Goal: Information Seeking & Learning: Learn about a topic

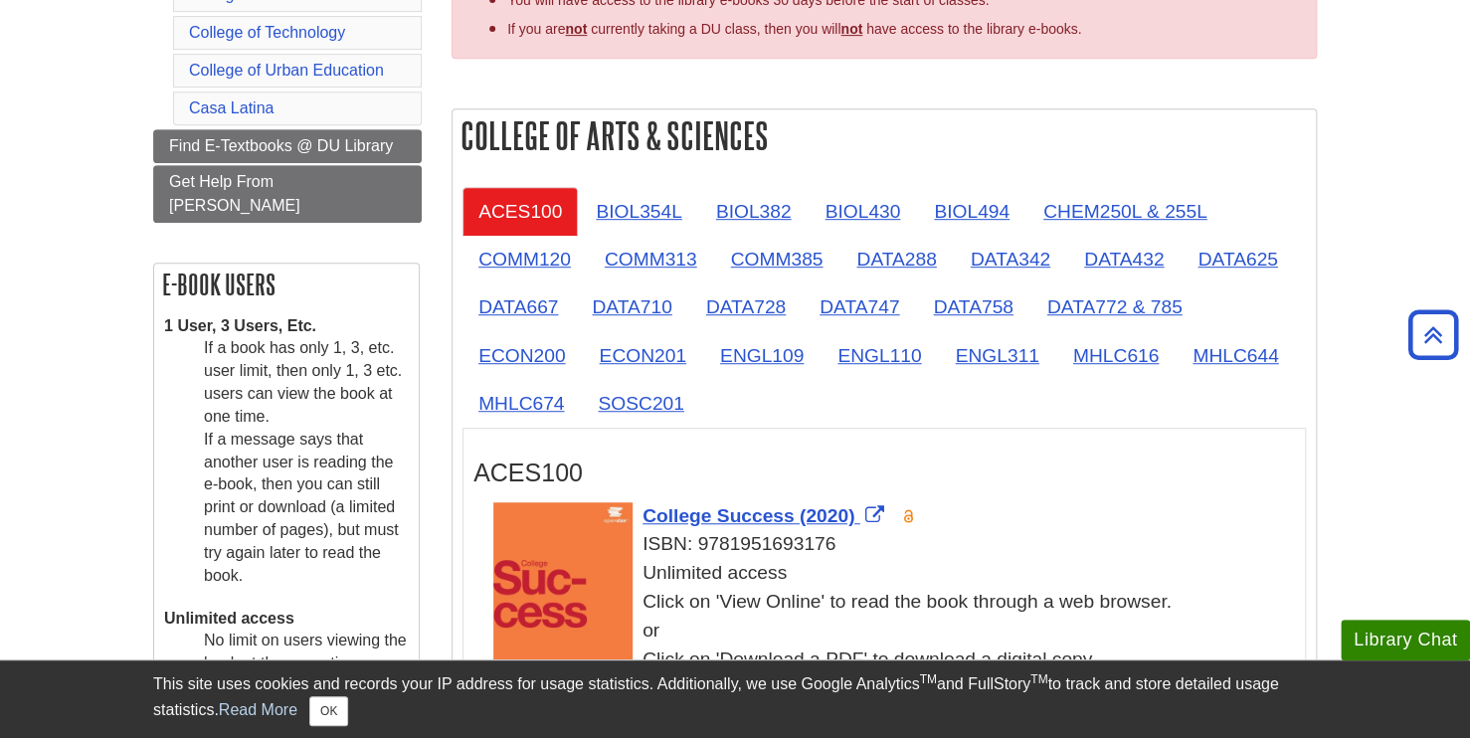
scroll to position [418, 0]
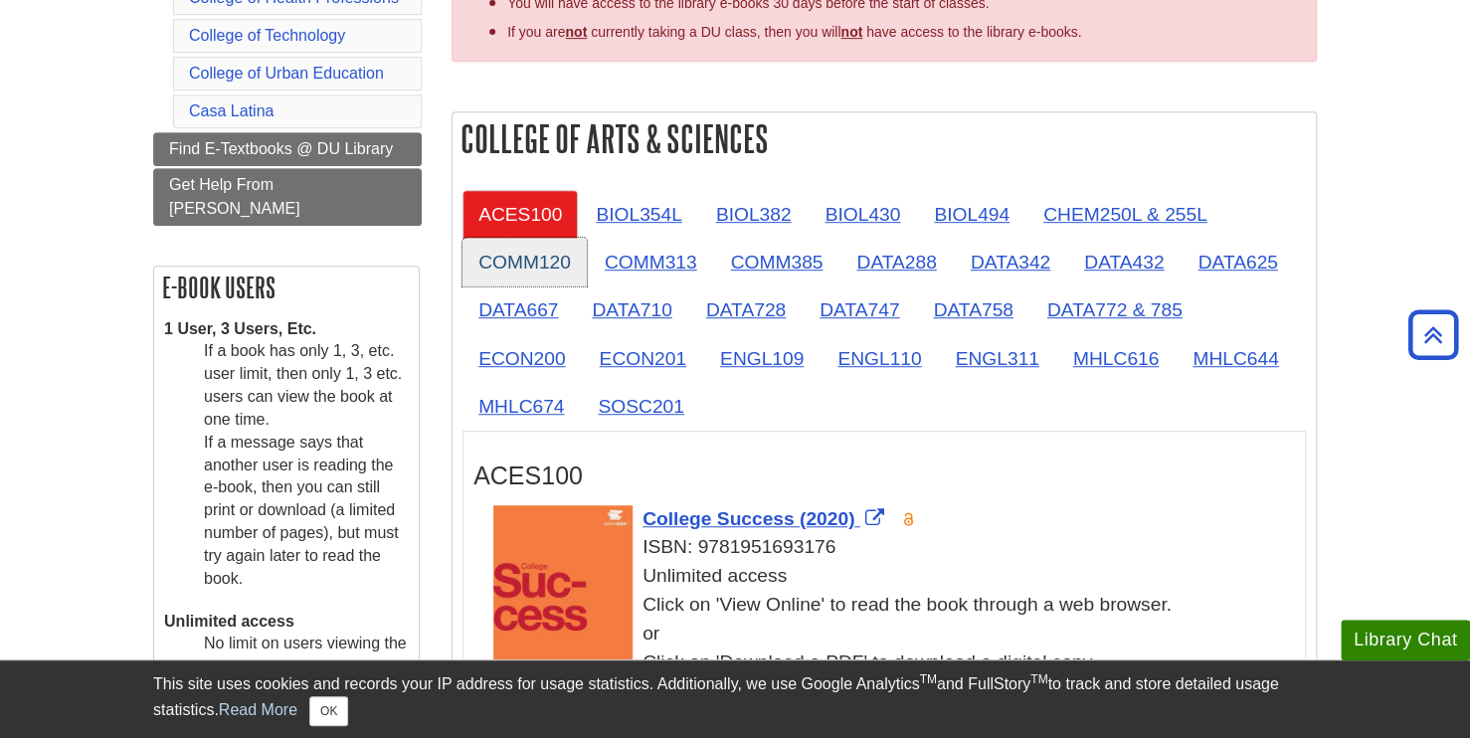
click at [538, 262] on link "COMM120" at bounding box center [524, 262] width 124 height 49
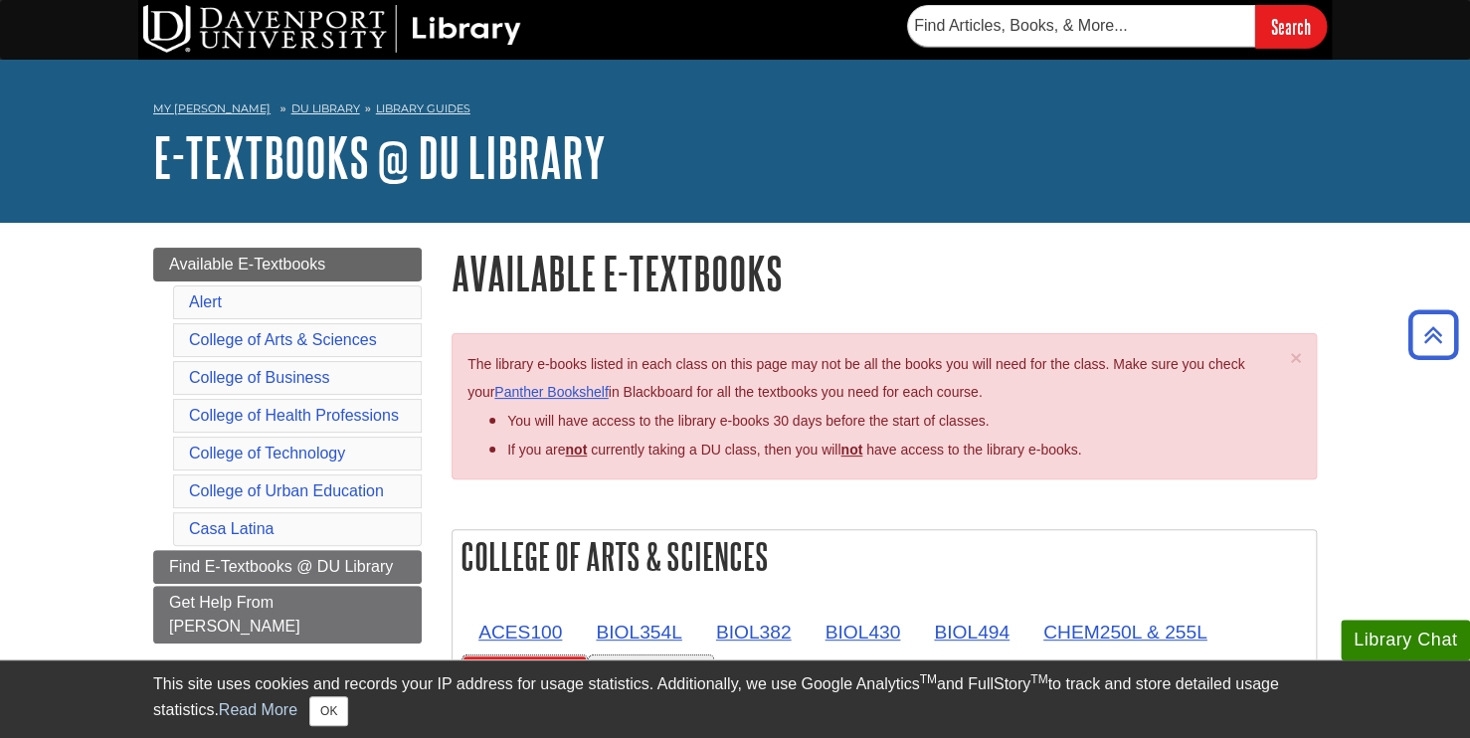
scroll to position [0, 0]
click at [597, 395] on link "Panther Bookshelf" at bounding box center [550, 392] width 113 height 16
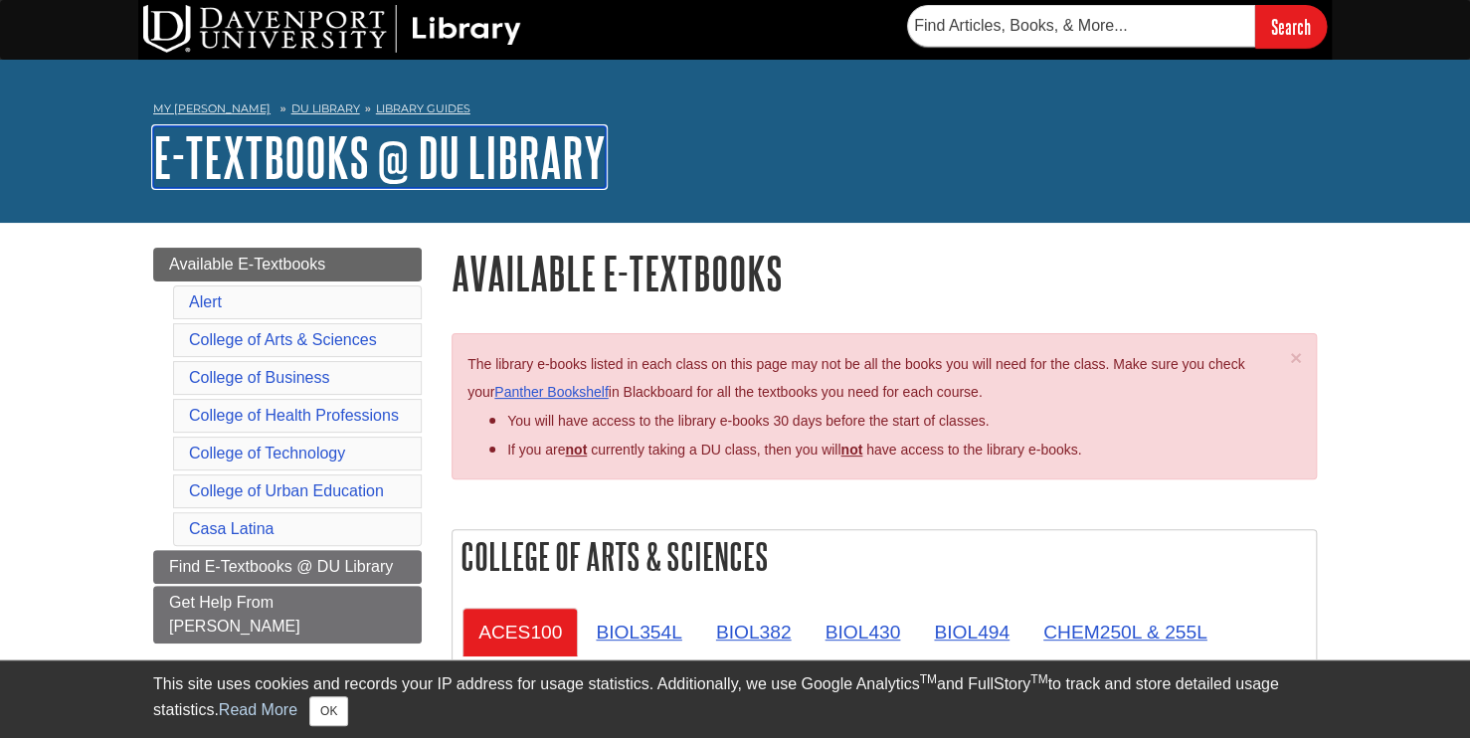
click at [239, 156] on link "E-Textbooks @ DU Library" at bounding box center [379, 157] width 453 height 62
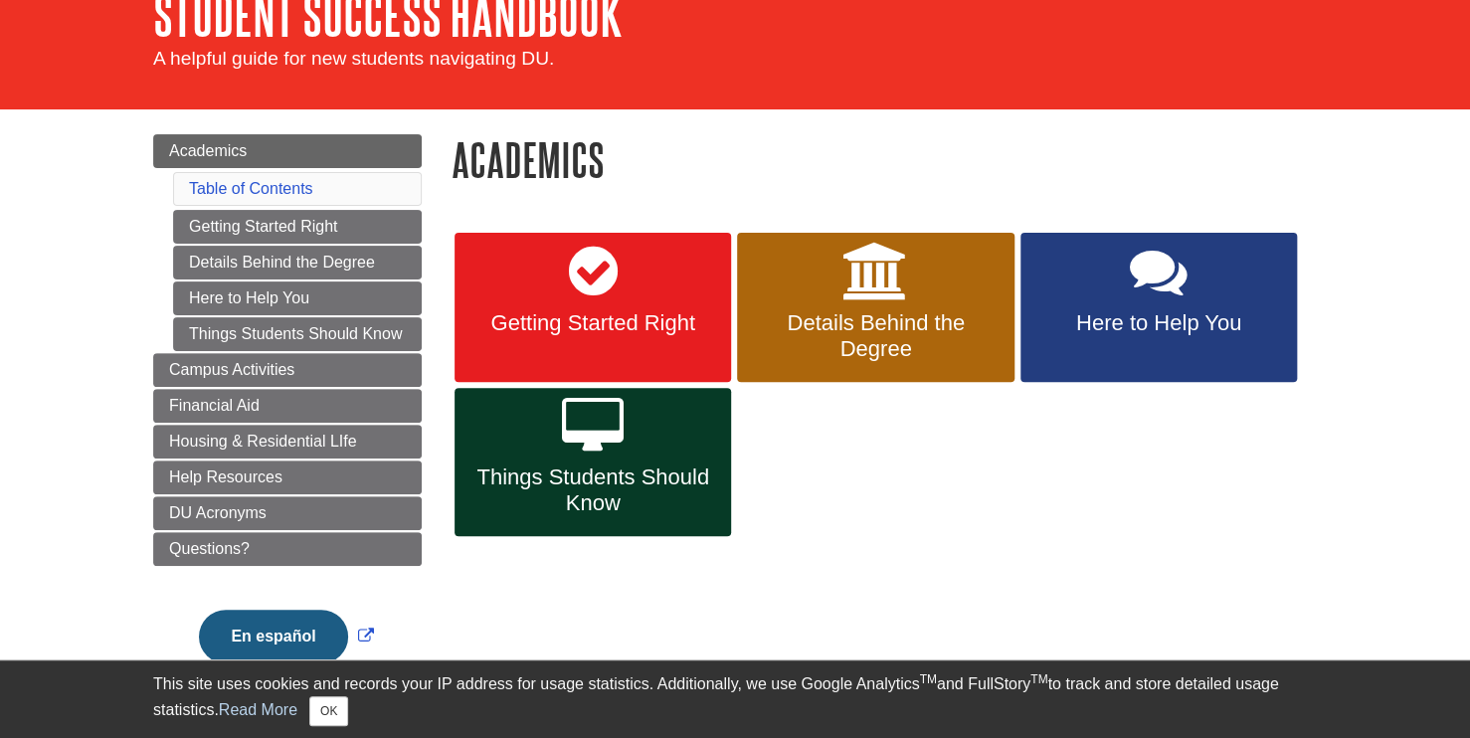
scroll to position [111, 0]
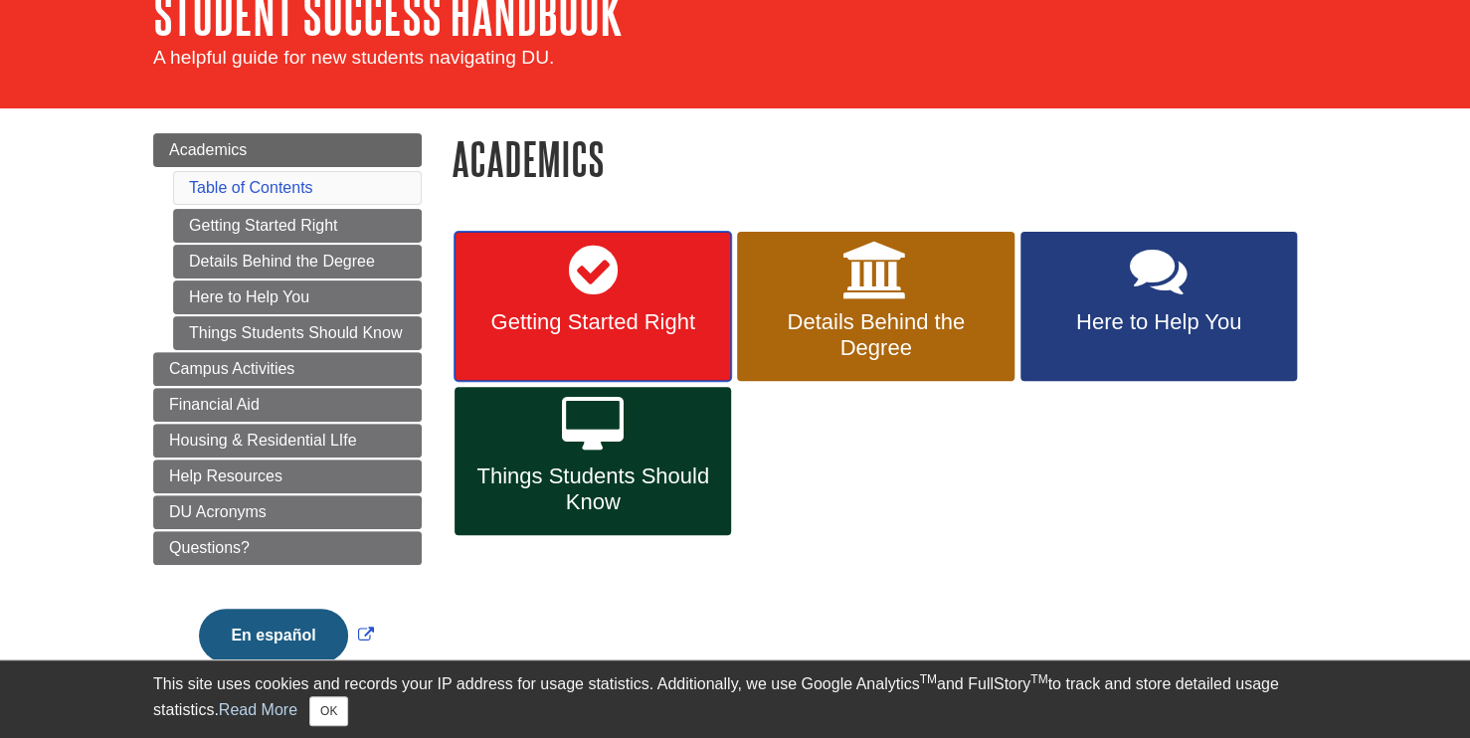
click at [692, 288] on link "Getting Started Right" at bounding box center [592, 306] width 276 height 149
